Goal: Transaction & Acquisition: Purchase product/service

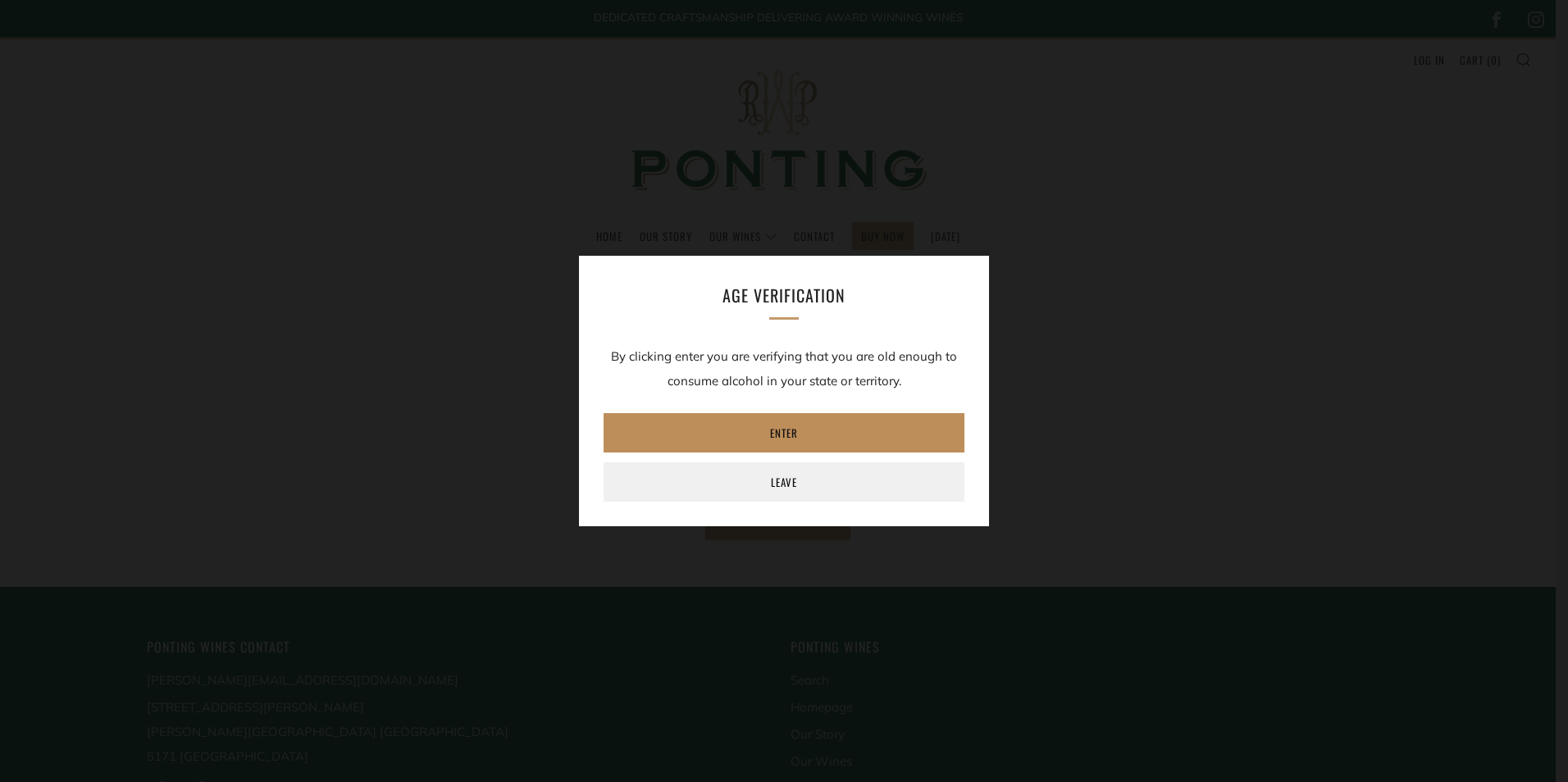
click at [778, 445] on link "Enter" at bounding box center [783, 433] width 361 height 39
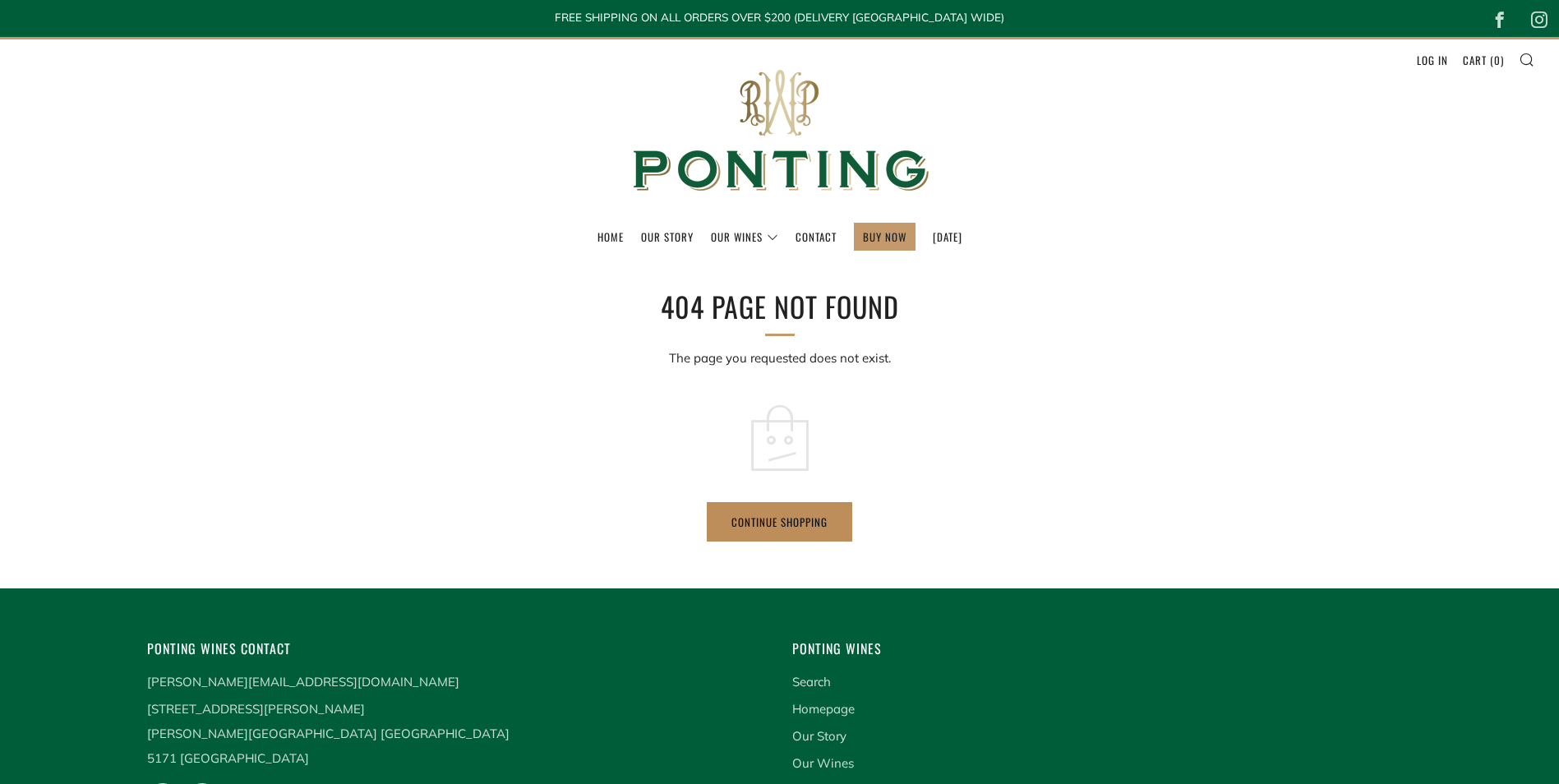
click at [778, 526] on link "Continue shopping" at bounding box center [779, 522] width 145 height 40
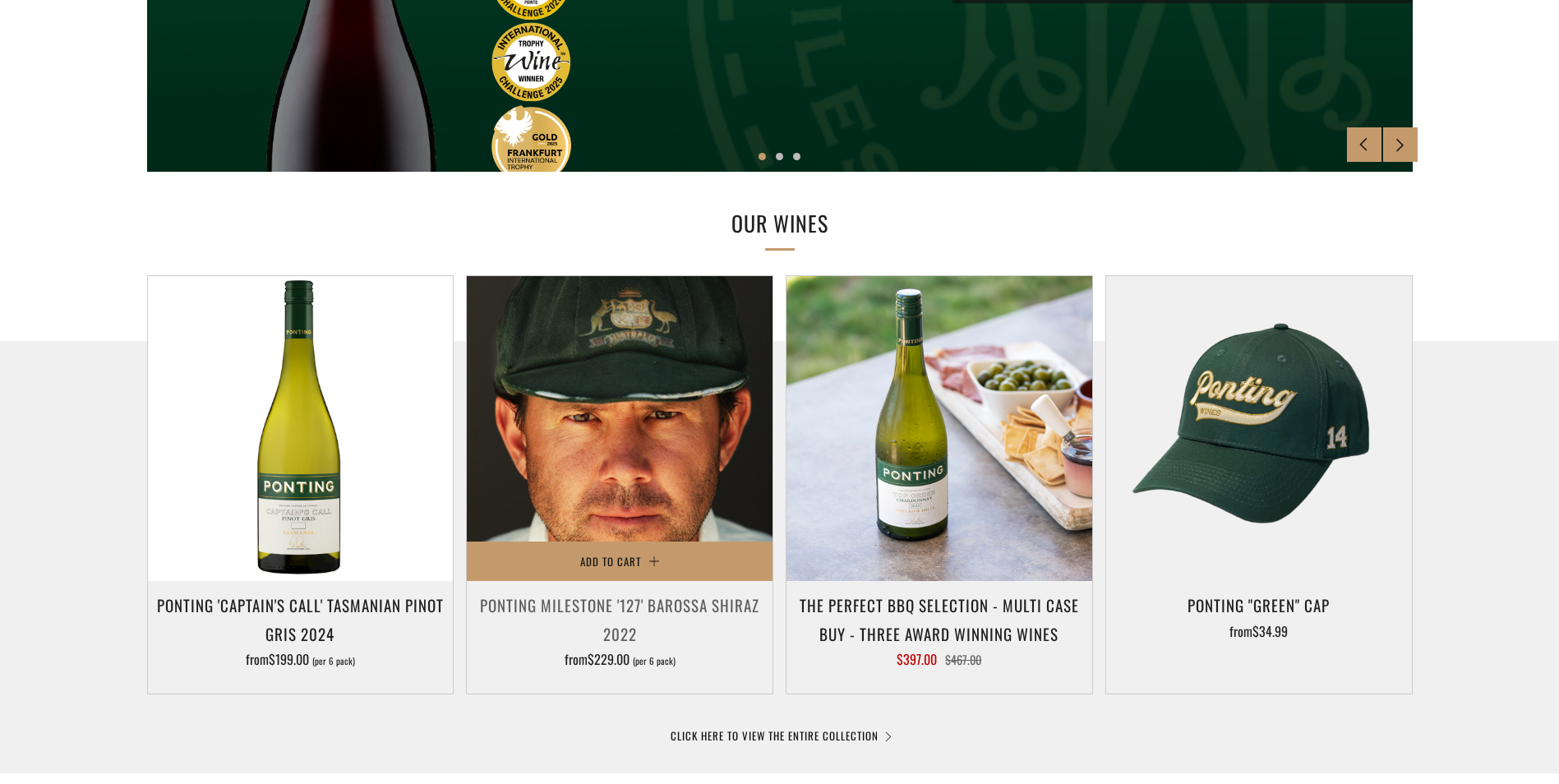
scroll to position [658, 0]
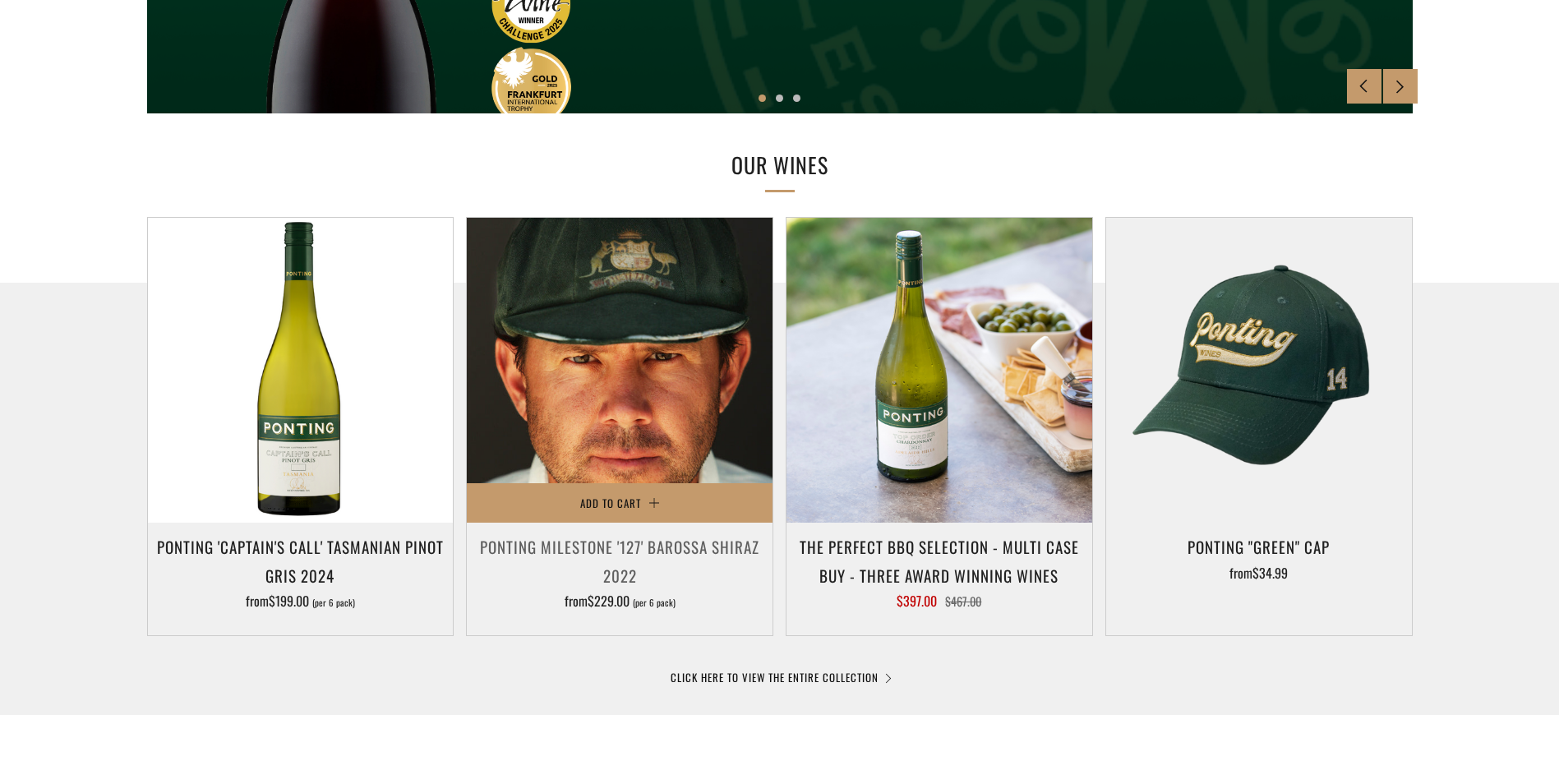
click at [624, 435] on img at bounding box center [620, 371] width 306 height 306
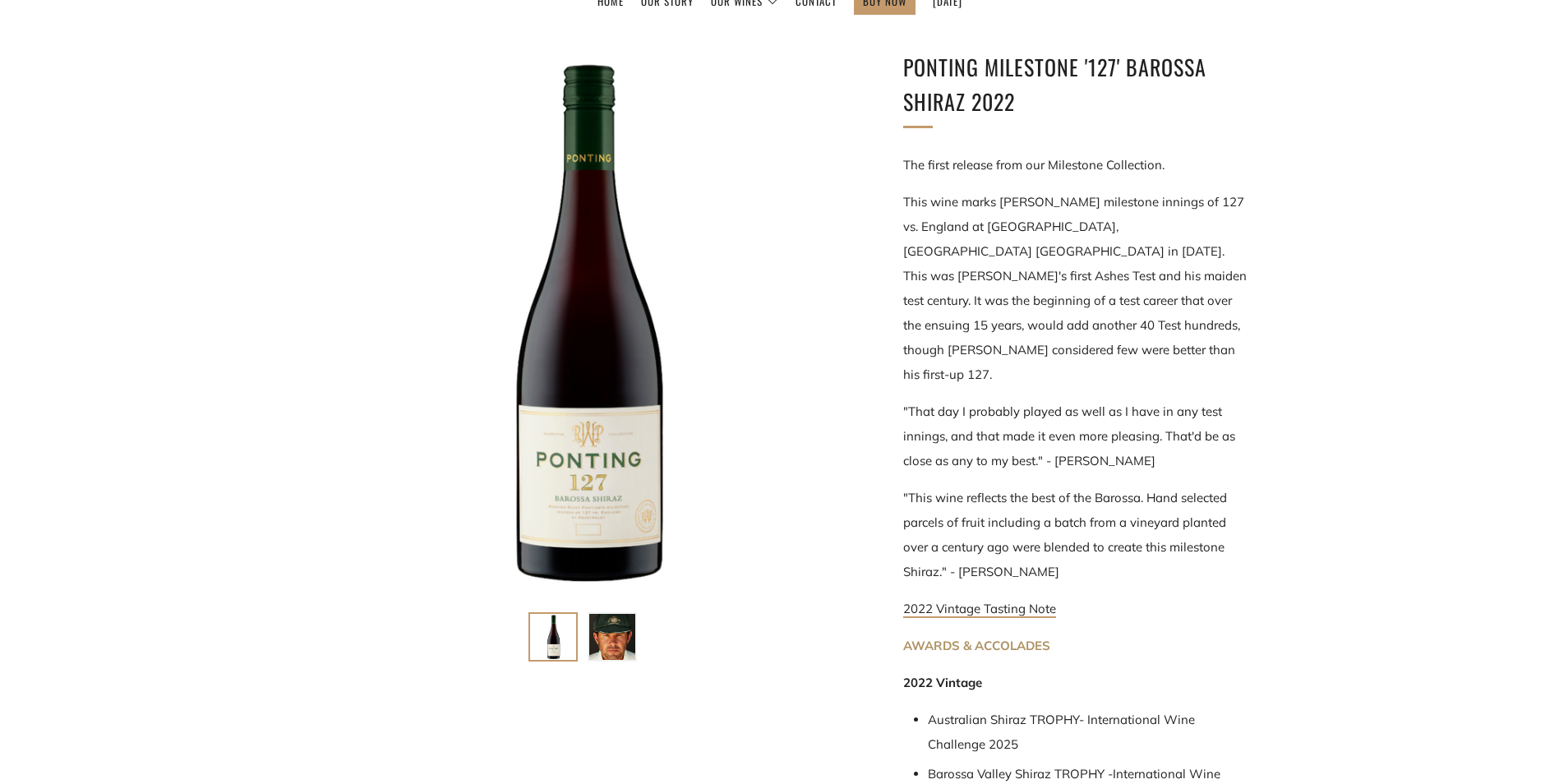
scroll to position [329, 0]
